Goal: Register for event/course

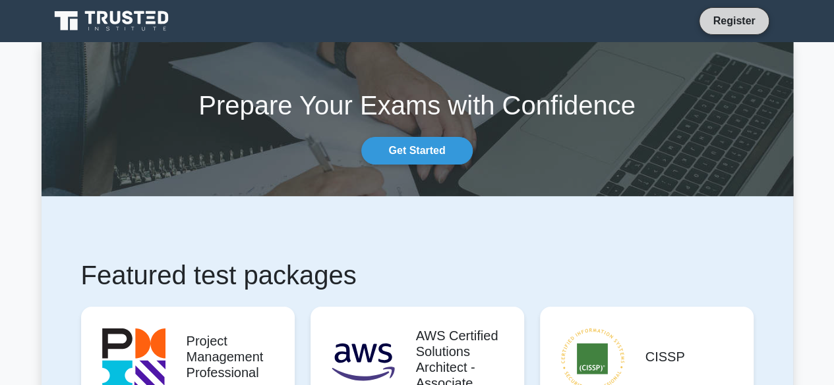
click at [737, 26] on link "Register" at bounding box center [733, 21] width 58 height 16
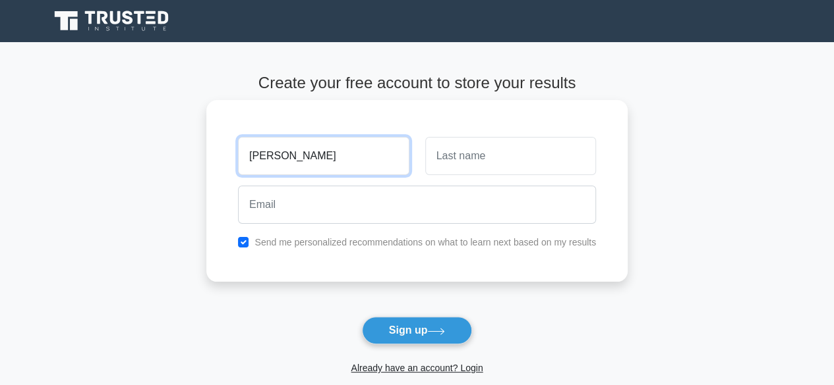
type input "[PERSON_NAME]"
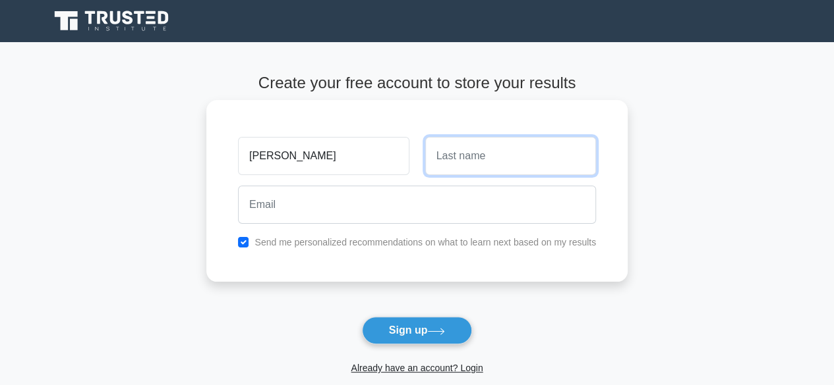
click at [459, 146] on input "text" at bounding box center [510, 156] width 171 height 38
type input "Van"
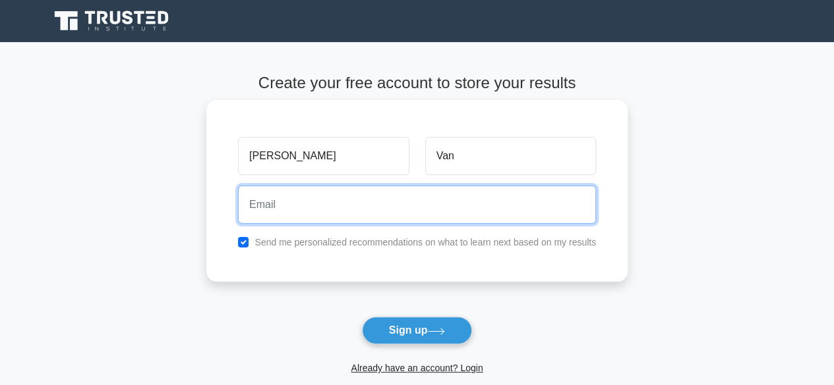
click at [418, 206] on input "email" at bounding box center [417, 205] width 358 height 38
type input "mvan@gmail.com"
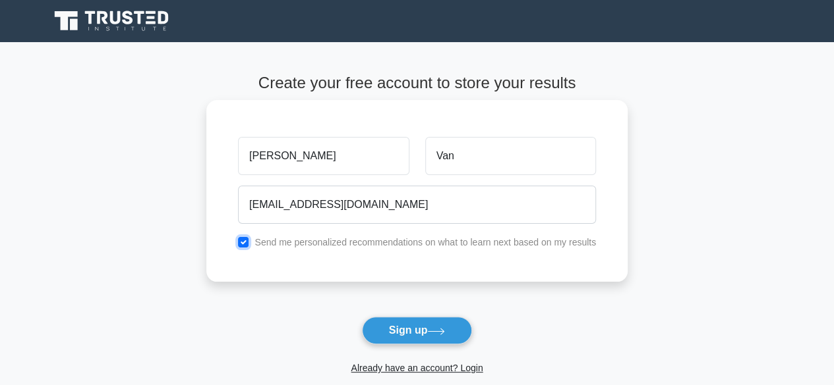
click at [245, 243] on input "checkbox" at bounding box center [243, 242] width 11 height 11
checkbox input "false"
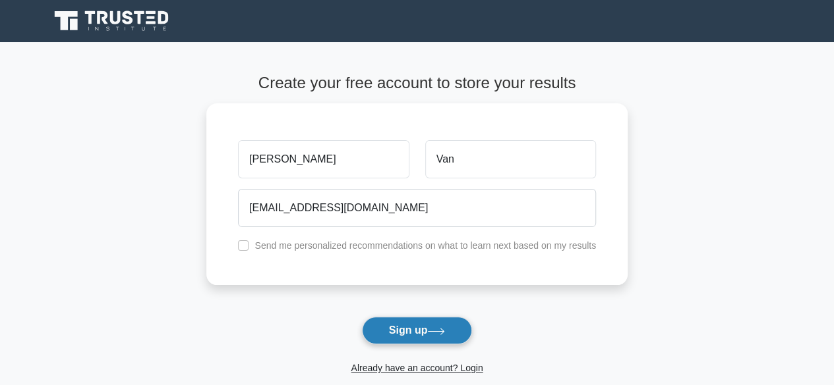
click at [416, 333] on button "Sign up" at bounding box center [417, 331] width 111 height 28
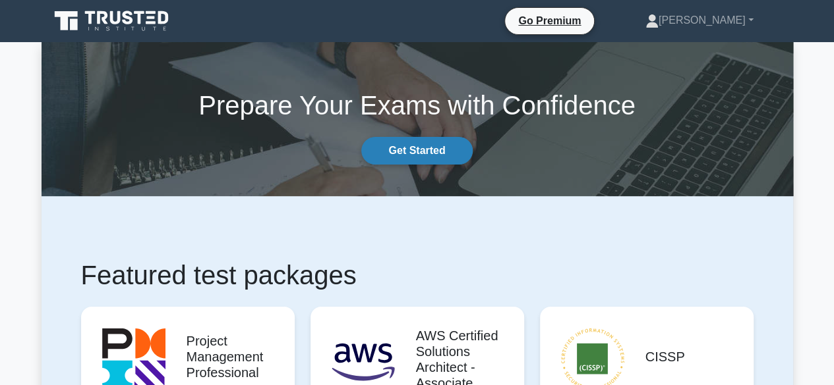
scroll to position [211, 0]
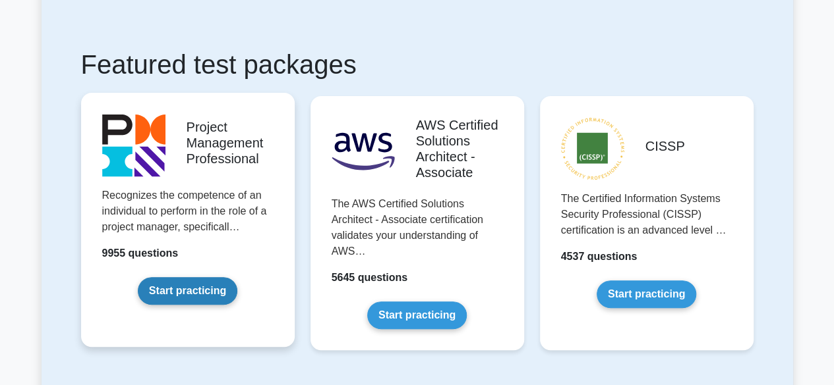
click at [191, 279] on link "Start practicing" at bounding box center [188, 291] width 100 height 28
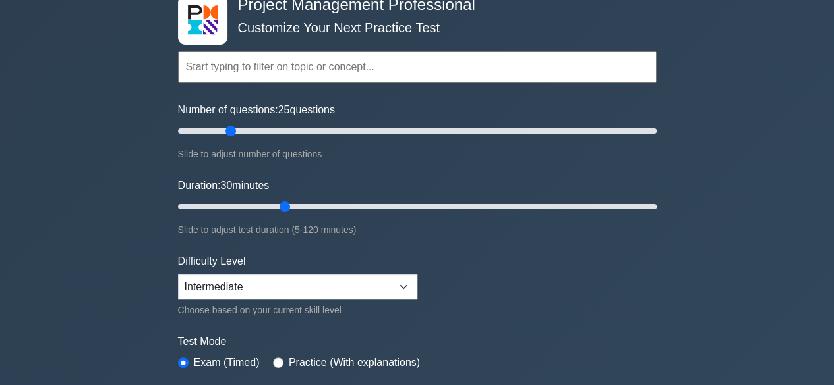
scroll to position [78, 0]
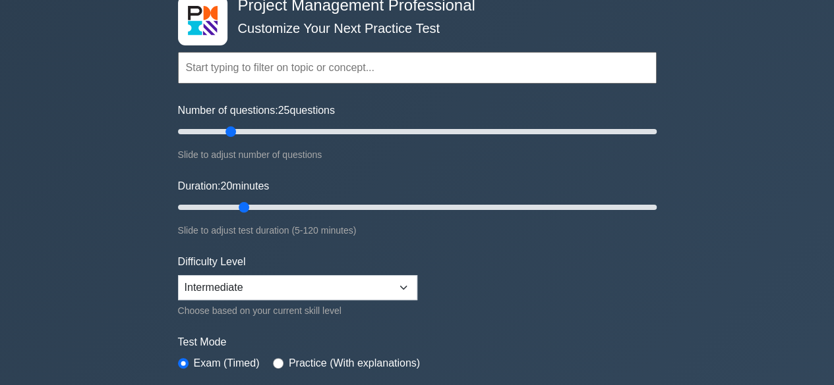
drag, startPoint x: 281, startPoint y: 204, endPoint x: 241, endPoint y: 203, distance: 39.5
type input "20"
click at [241, 203] on input "Duration: 20 minutes" at bounding box center [417, 208] width 478 height 16
click at [275, 293] on select "Beginner Intermediate Expert" at bounding box center [297, 287] width 239 height 25
select select "expert"
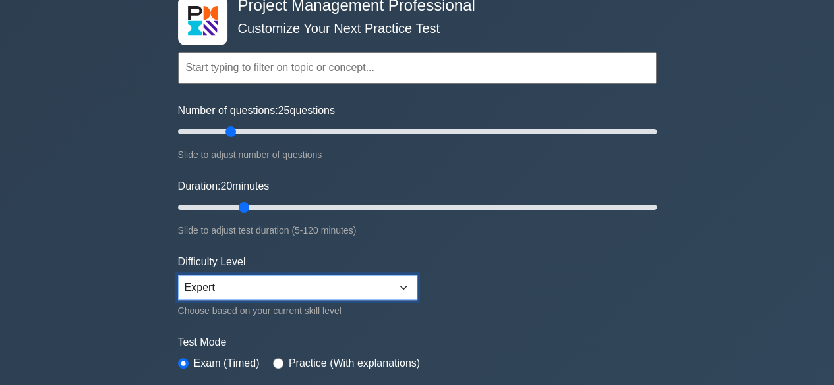
click at [178, 275] on select "Beginner Intermediate Expert" at bounding box center [297, 287] width 239 height 25
